Goal: Transaction & Acquisition: Purchase product/service

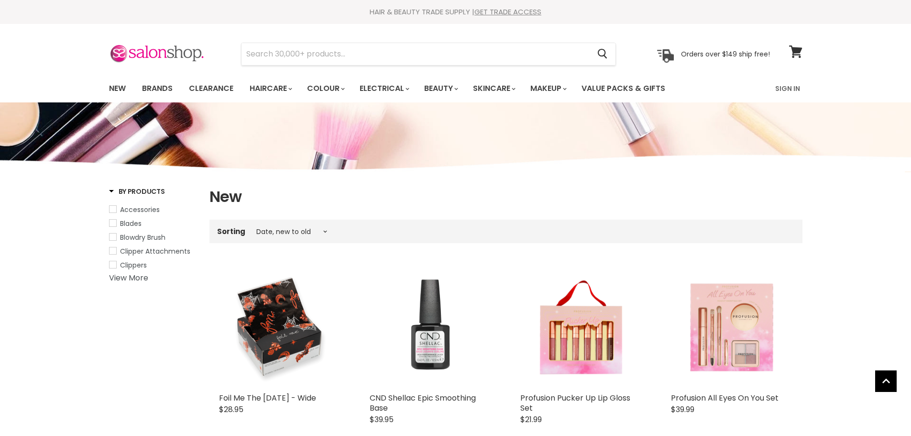
select select "created-descending"
click at [294, 56] on input "Search" at bounding box center [416, 54] width 349 height 22
paste input "[PERSON_NAME] nano thermic ceramic &ion round thermal 34mm"
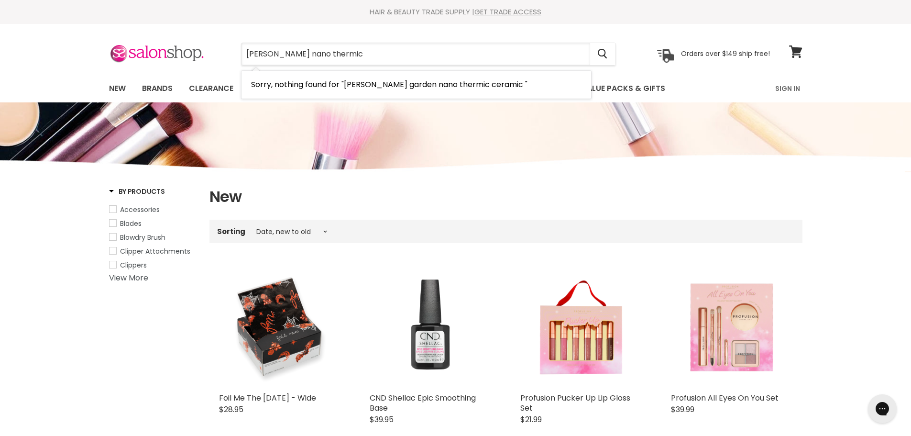
type input "[PERSON_NAME] nano thermic"
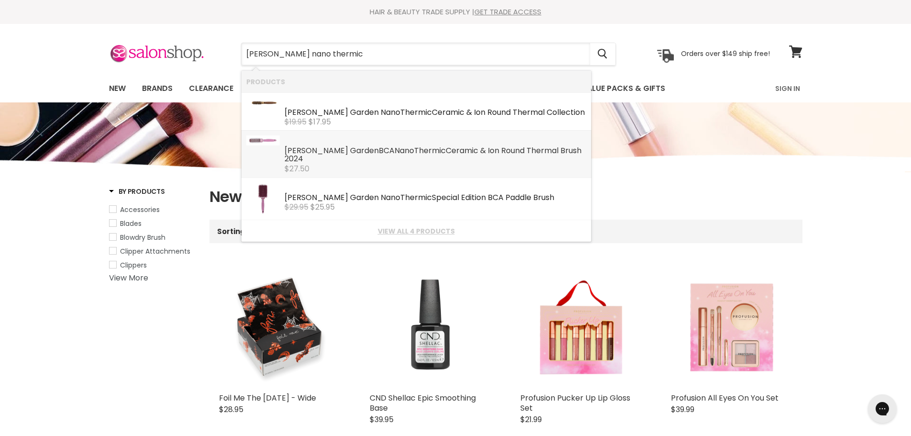
click at [296, 163] on span "$27.50" at bounding box center [297, 168] width 25 height 11
